Goal: Task Accomplishment & Management: Manage account settings

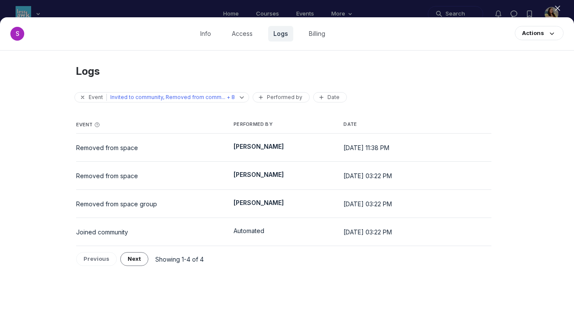
click at [558, 7] on use "button" at bounding box center [557, 8] width 4 height 4
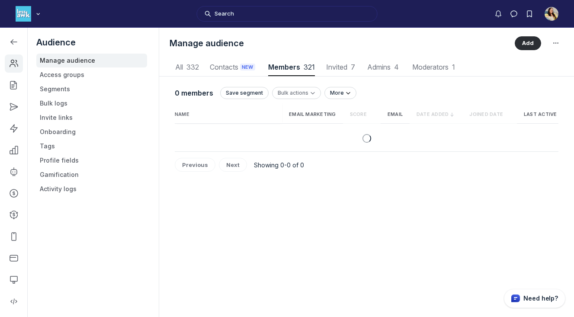
scroll to position [1168, 2821]
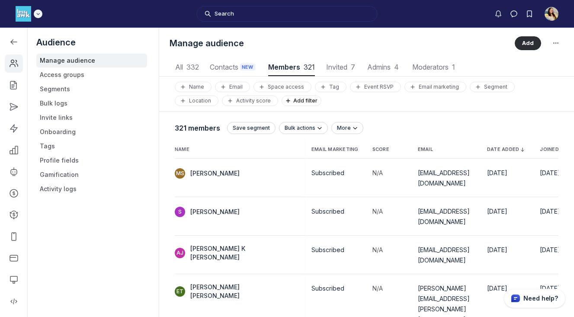
click at [27, 19] on img "Main navigation bar" at bounding box center [24, 14] width 16 height 16
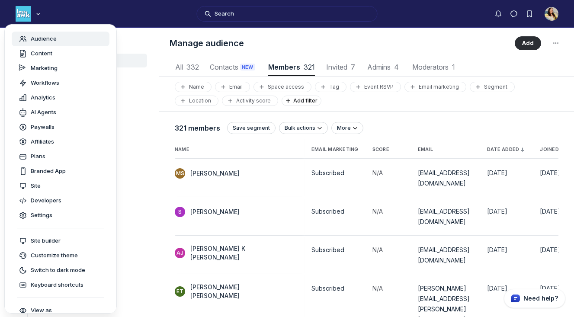
click at [35, 35] on span "Audience" at bounding box center [44, 39] width 26 height 9
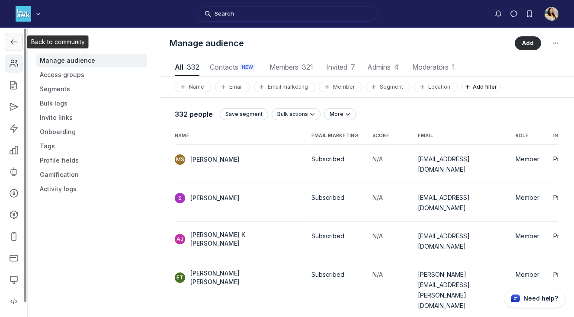
click at [13, 35] on link "Left Sidebar" at bounding box center [14, 42] width 18 height 18
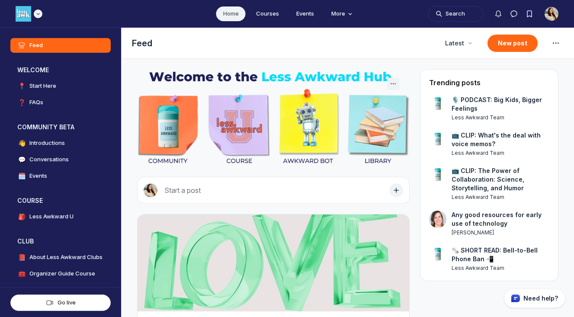
click at [37, 14] on icon "Main navigation bar" at bounding box center [38, 13] width 9 height 5
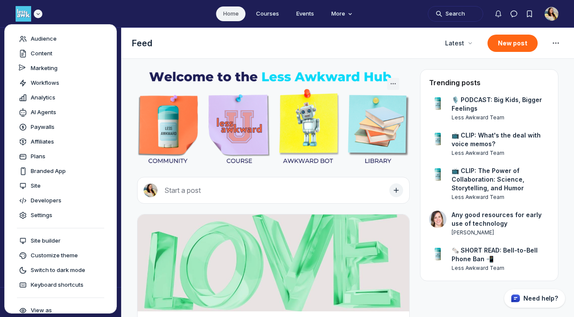
click at [38, 15] on icon "Main navigation bar" at bounding box center [38, 13] width 9 height 5
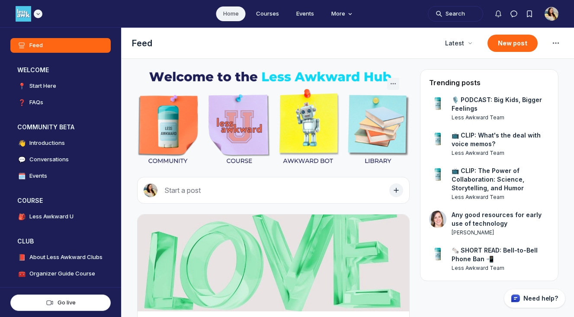
click at [38, 15] on icon "Main navigation bar" at bounding box center [38, 13] width 9 height 5
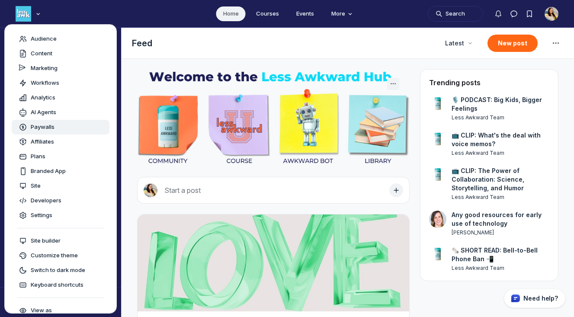
click at [26, 130] on icon "Main navigation bar" at bounding box center [23, 127] width 9 height 9
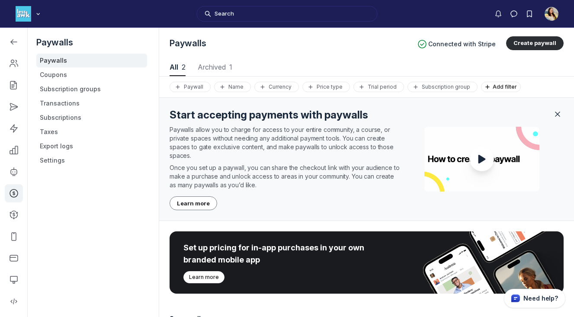
scroll to position [134, 0]
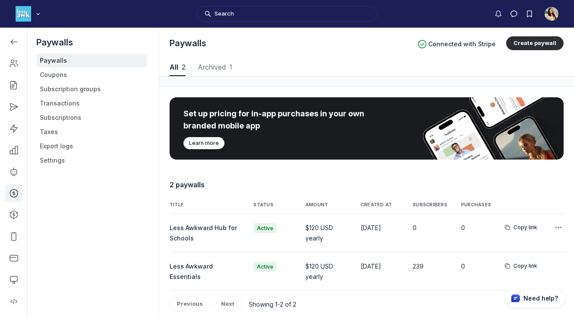
click at [227, 228] on span "Less Awkward Hub for Schools" at bounding box center [202, 233] width 67 height 18
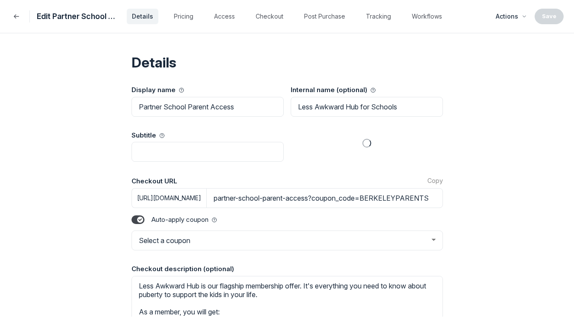
select select "BERKELEYPARENTS"
select select "1"
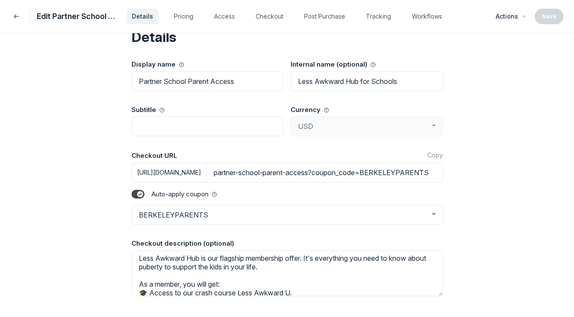
scroll to position [0, 0]
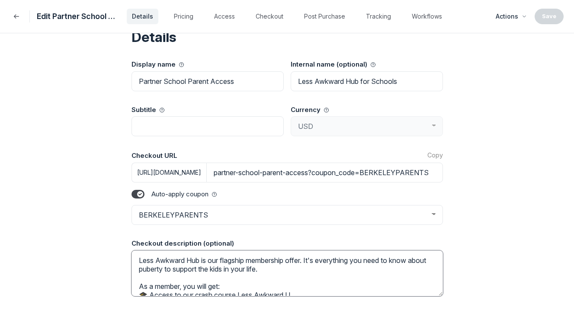
drag, startPoint x: 321, startPoint y: 260, endPoint x: 211, endPoint y: 262, distance: 109.8
click at [211, 262] on textarea "Less Awkward Hub is our flagship membership offer. It's everything you need to …" at bounding box center [286, 273] width 311 height 46
click at [177, 267] on textarea "Less Awkward Hub is everything you need to know about puberty to support the ki…" at bounding box center [286, 273] width 311 height 46
drag, startPoint x: 300, startPoint y: 268, endPoint x: 221, endPoint y: 269, distance: 79.5
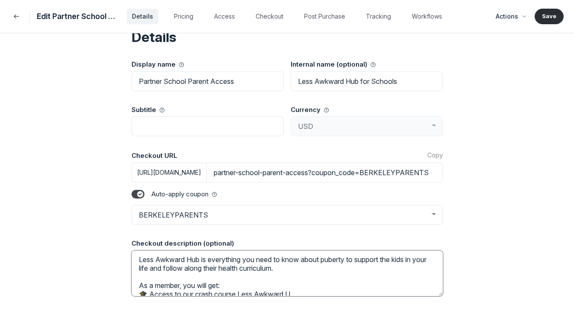
click at [221, 269] on textarea "Less Awkward Hub is everything you need to know about puberty to support the ki…" at bounding box center [286, 273] width 311 height 46
click at [247, 268] on textarea "Less Awkward Hub is everything you need to know about puberty to support the ki…" at bounding box center [286, 273] width 311 height 46
click at [316, 263] on textarea "Less Awkward Hub is everything you need to know about puberty to support the ki…" at bounding box center [286, 273] width 311 height 46
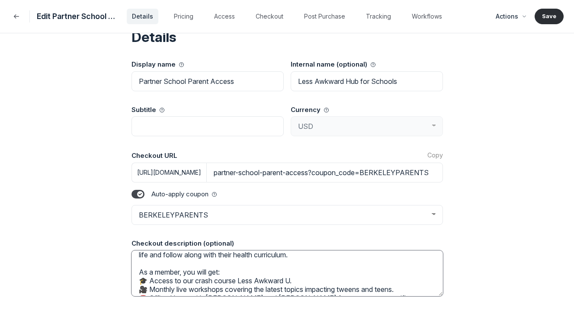
scroll to position [15, 0]
drag, startPoint x: 210, startPoint y: 274, endPoint x: 198, endPoint y: 274, distance: 11.7
click at [198, 274] on textarea "Less Awkward Hub is everything you need to know about puberty to support the ki…" at bounding box center [286, 273] width 311 height 46
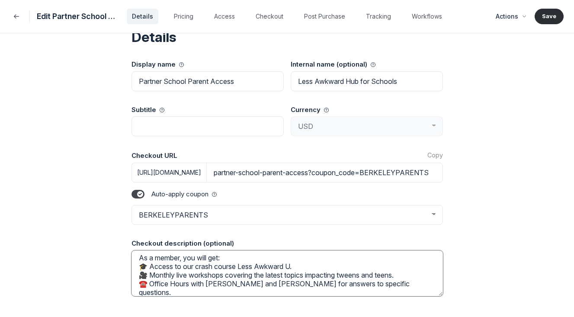
scroll to position [29, 0]
click at [230, 272] on textarea "Less Awkward Hub is everything you need to know about puberty to support the ki…" at bounding box center [286, 273] width 311 height 46
click at [176, 271] on textarea "Less Awkward Hub is everything you need to know about puberty to support the ki…" at bounding box center [286, 273] width 311 height 46
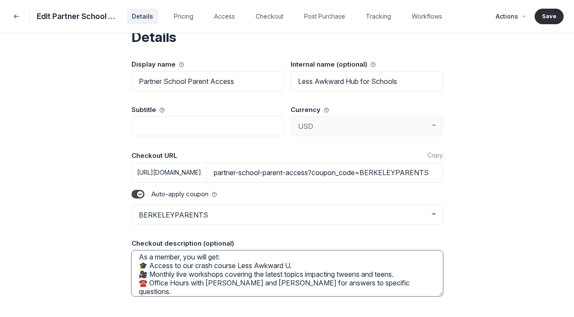
drag, startPoint x: 176, startPoint y: 271, endPoint x: 148, endPoint y: 272, distance: 28.1
click at [148, 272] on textarea "Less Awkward Hub is everything you need to know about puberty to support the ki…" at bounding box center [286, 273] width 311 height 46
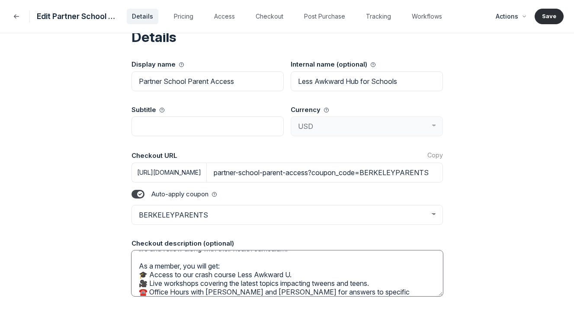
scroll to position [19, 0]
click at [149, 272] on textarea "Less Awkward Hub is everything you need to know about puberty to support the ki…" at bounding box center [286, 273] width 311 height 46
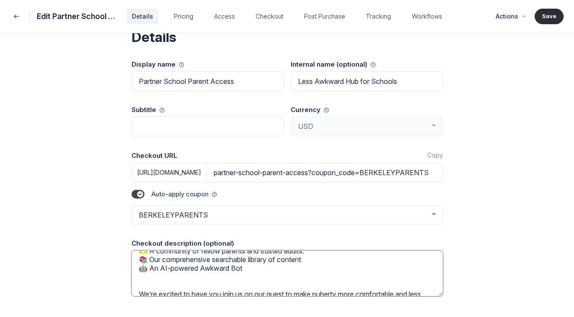
scroll to position [89, 0]
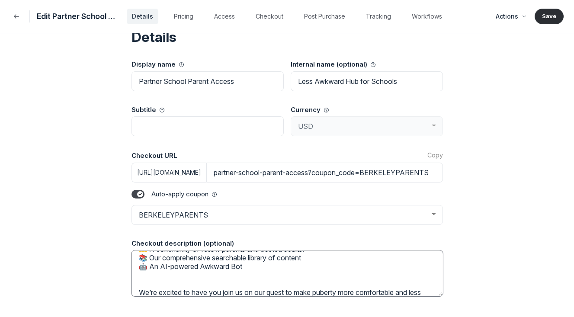
click at [182, 268] on textarea "Less Awkward Hub is everything you need to know about puberty to support the ki…" at bounding box center [286, 273] width 311 height 46
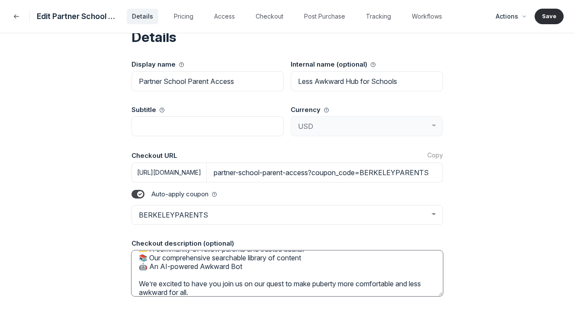
scroll to position [86, 0]
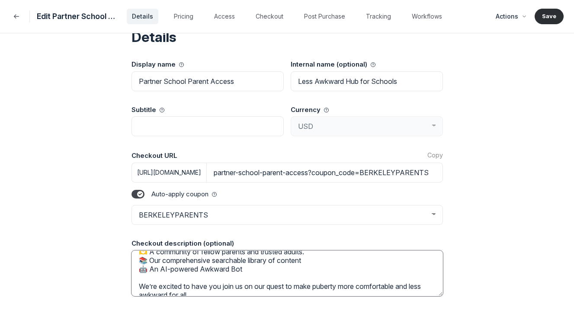
drag, startPoint x: 197, startPoint y: 288, endPoint x: 139, endPoint y: 280, distance: 58.9
click at [139, 280] on textarea "Less Awkward Hub is everything you need to know about puberty to support the ki…" at bounding box center [286, 273] width 311 height 46
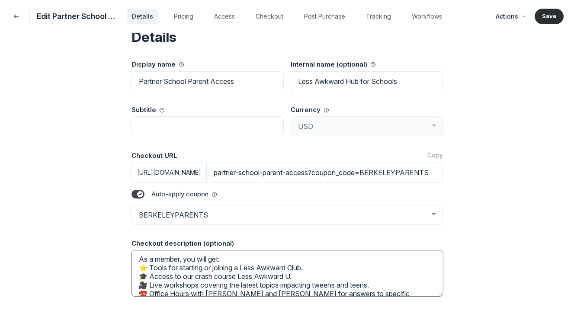
scroll to position [0, 0]
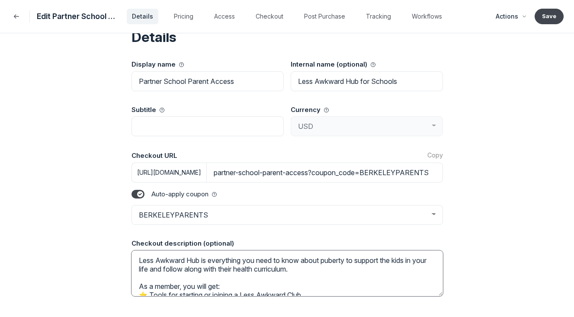
type textarea "Less Awkward Hub is everything you need to know about puberty to support the ki…"
click at [546, 17] on button "Save" at bounding box center [548, 17] width 29 height 16
